Goal: Find contact information: Find contact information

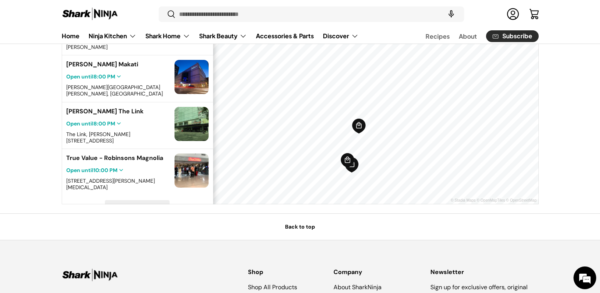
scroll to position [303, 0]
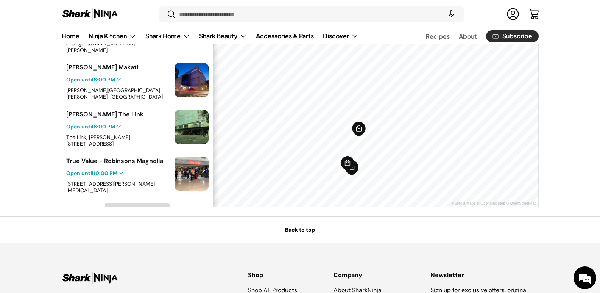
click at [126, 206] on span "Load More" at bounding box center [137, 209] width 25 height 6
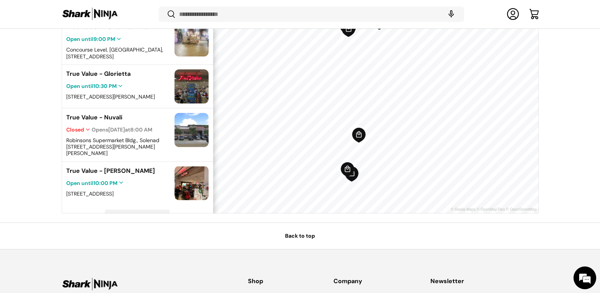
scroll to position [385, 0]
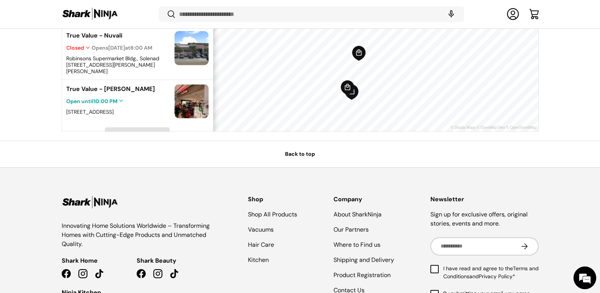
click at [139, 131] on span "Load More" at bounding box center [137, 134] width 25 height 6
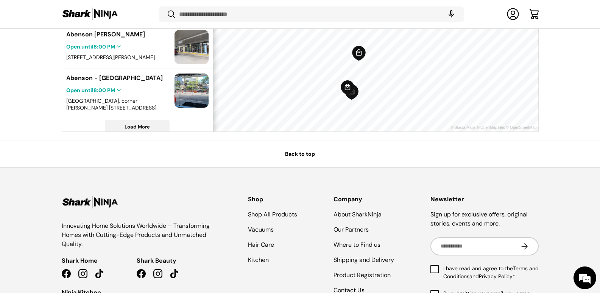
scroll to position [664, 0]
click at [149, 120] on span "Load More" at bounding box center [137, 126] width 64 height 12
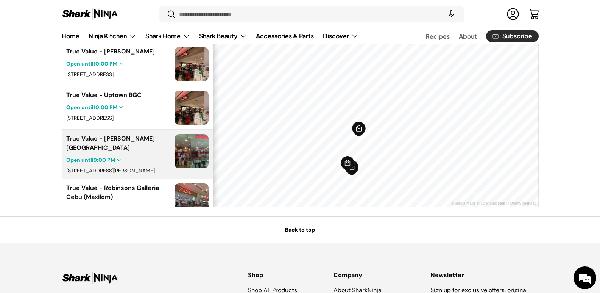
scroll to position [431, 0]
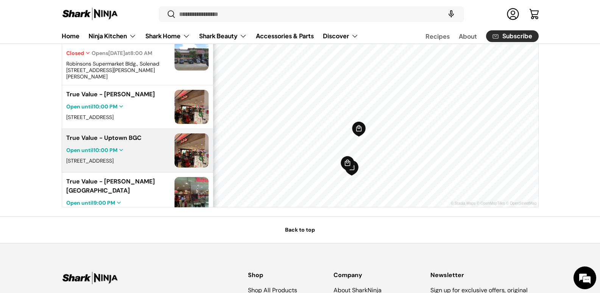
click at [90, 133] on div "True Value - Uptown BGC Open until 10:00 PM [STREET_ADDRESS]" at bounding box center [118, 150] width 104 height 34
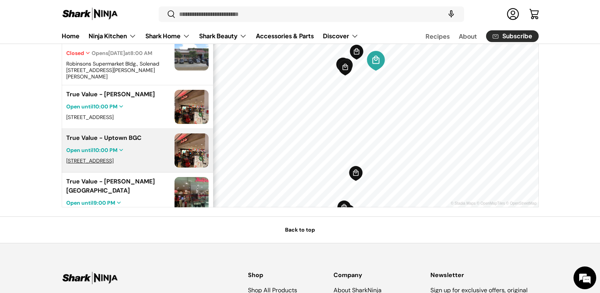
click at [92, 157] on span "[STREET_ADDRESS]" at bounding box center [89, 160] width 47 height 7
click at [84, 163] on div "Open in Google Maps" at bounding box center [98, 162] width 53 height 7
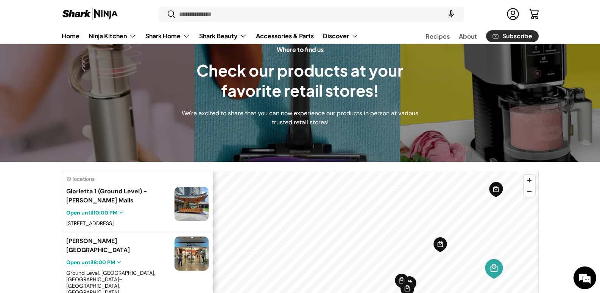
scroll to position [0, 0]
